Goal: Find specific page/section: Find specific page/section

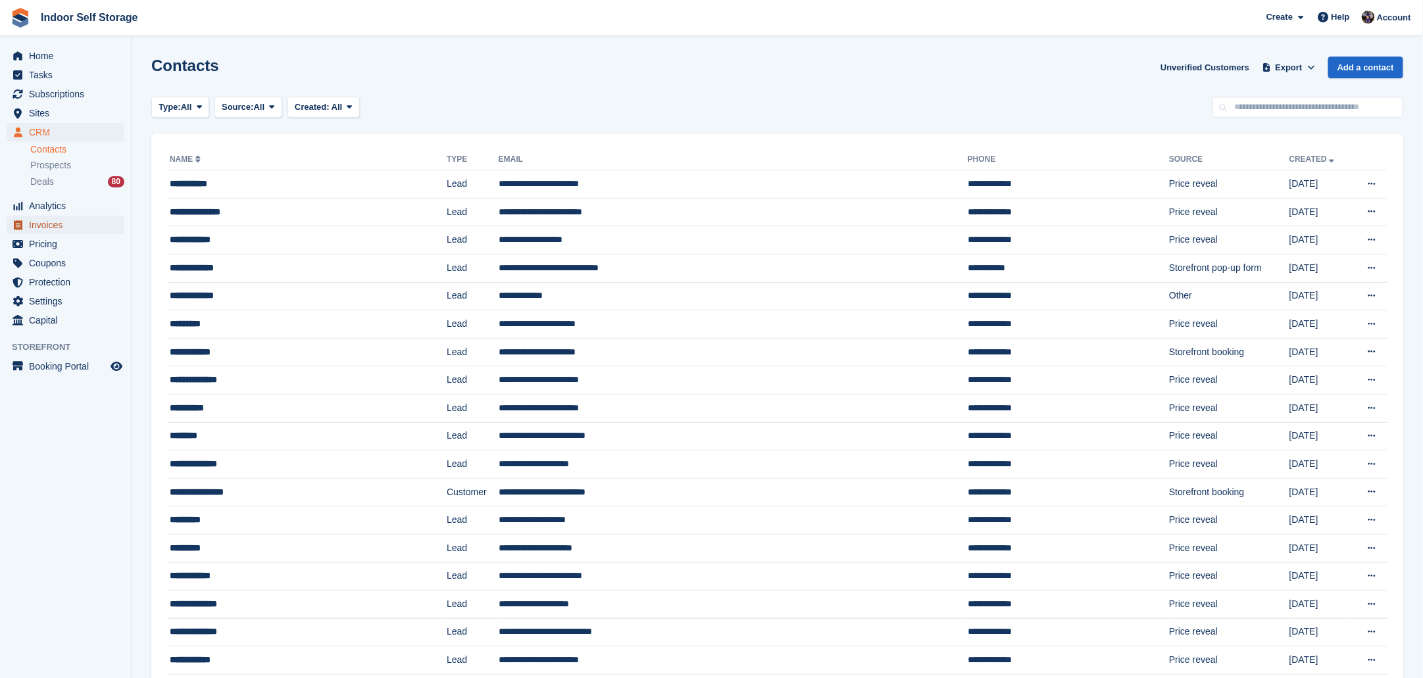
click at [47, 227] on span "Invoices" at bounding box center [68, 225] width 79 height 18
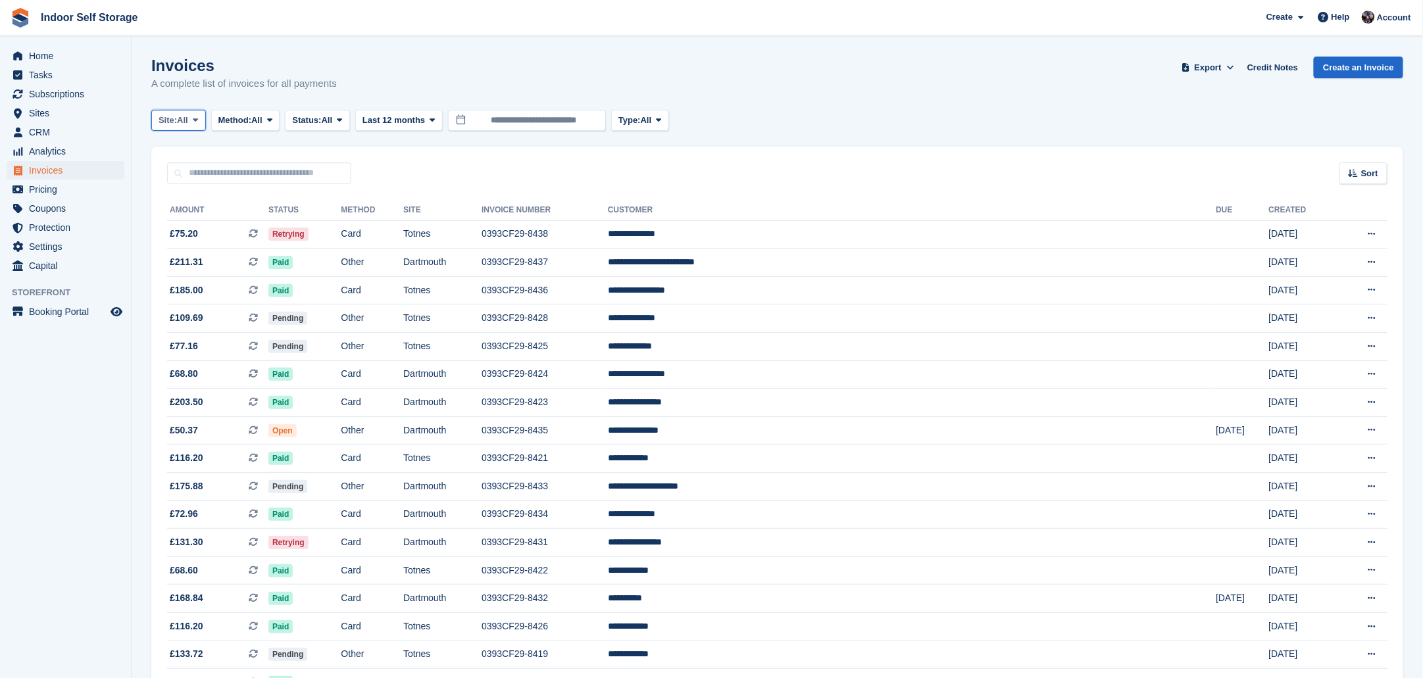
click at [198, 122] on icon at bounding box center [195, 120] width 5 height 9
click at [182, 195] on link "Totnes" at bounding box center [214, 199] width 114 height 24
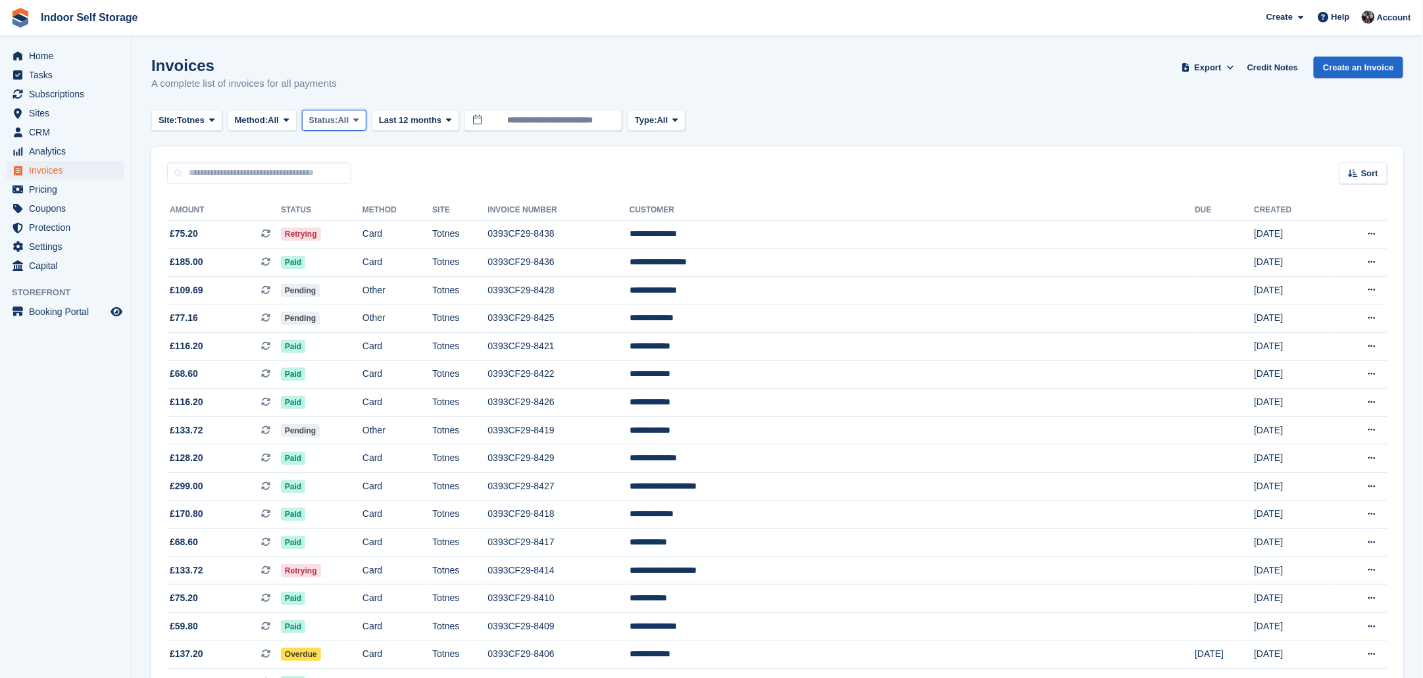
click at [360, 116] on span at bounding box center [356, 120] width 11 height 11
click at [335, 224] on link "Open" at bounding box center [365, 222] width 114 height 24
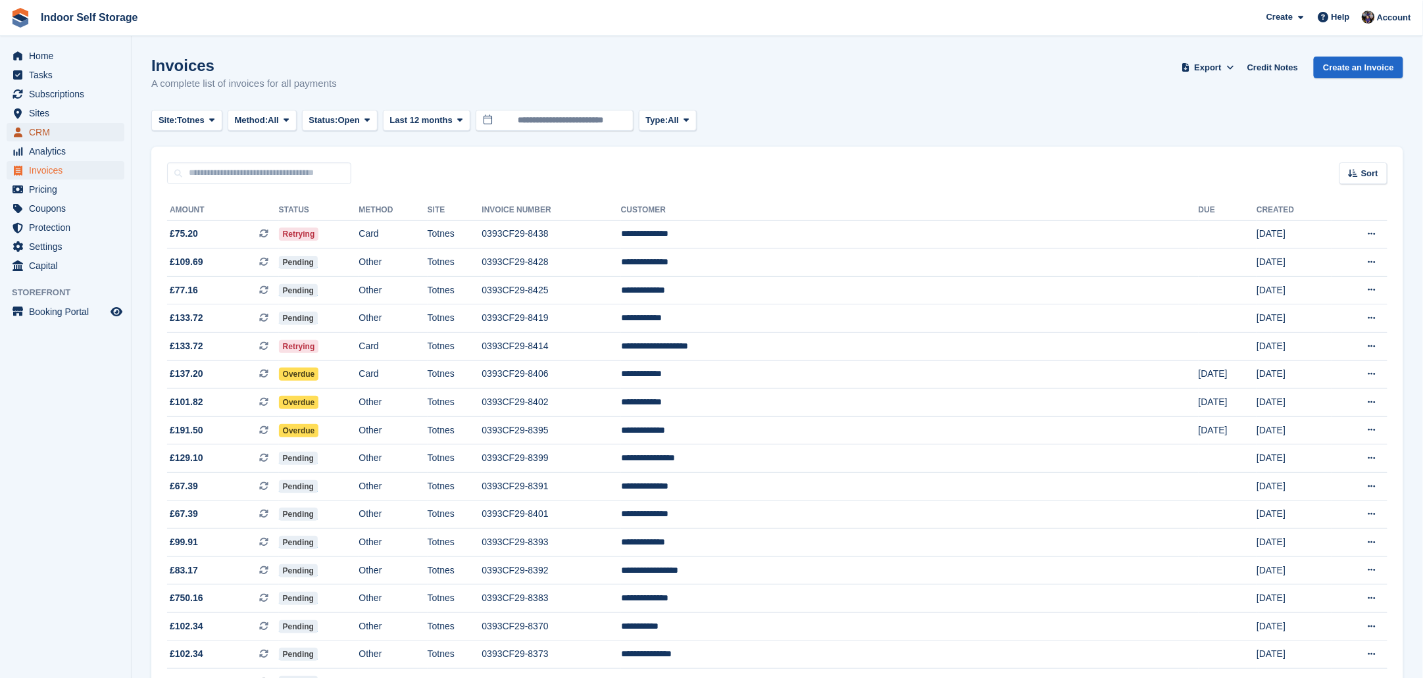
click at [43, 130] on span "CRM" at bounding box center [68, 132] width 79 height 18
